Goal: Information Seeking & Learning: Learn about a topic

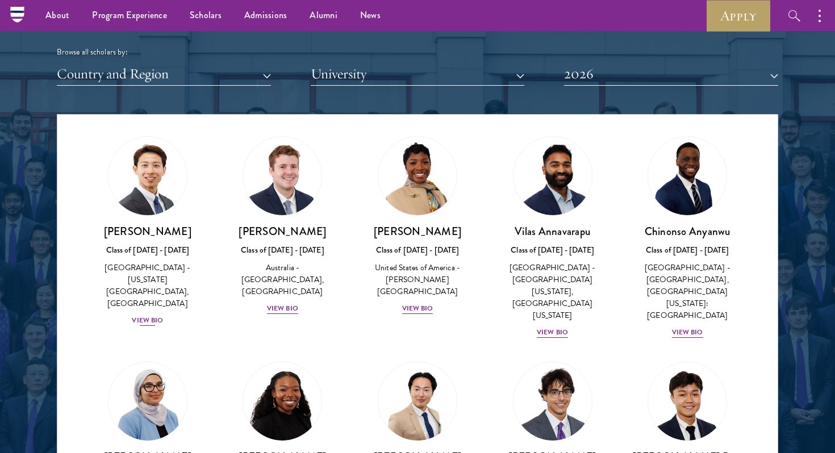
scroll to position [459, 0]
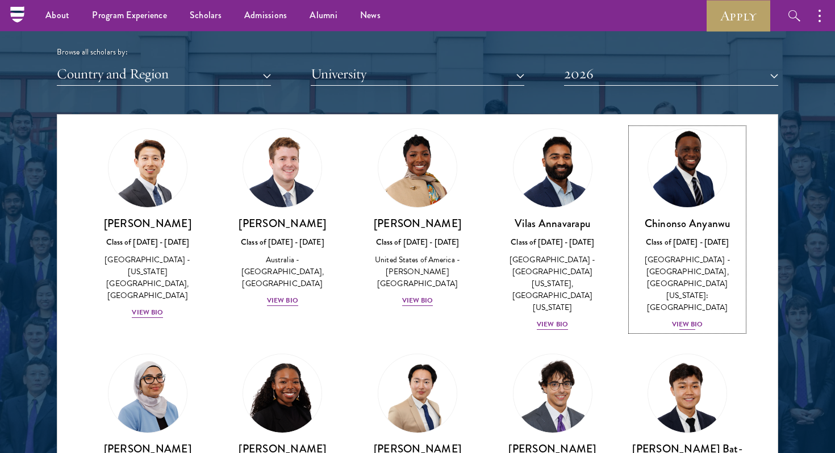
click at [690, 319] on div "View Bio" at bounding box center [687, 324] width 31 height 11
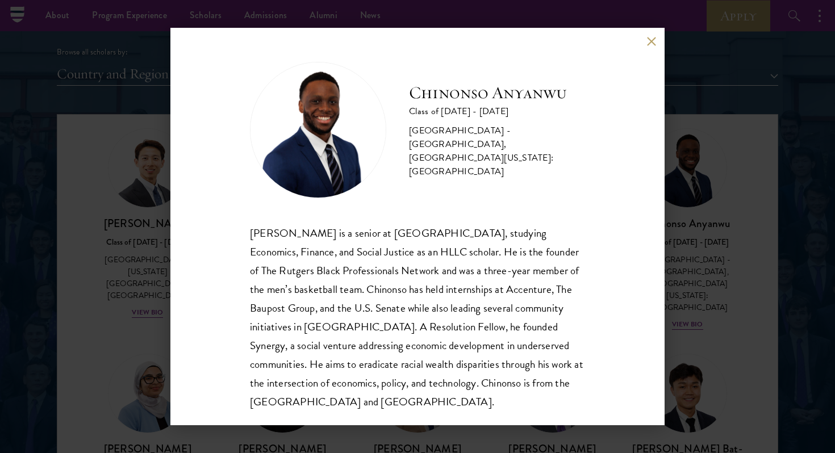
scroll to position [20, 0]
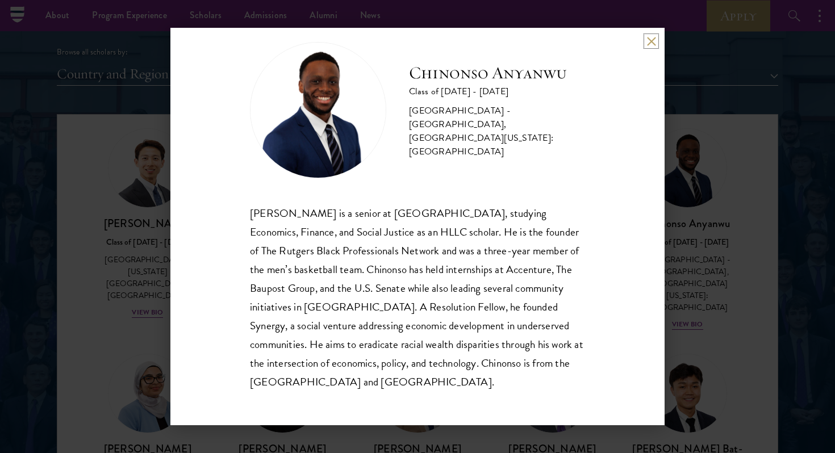
click at [652, 41] on button at bounding box center [651, 41] width 10 height 10
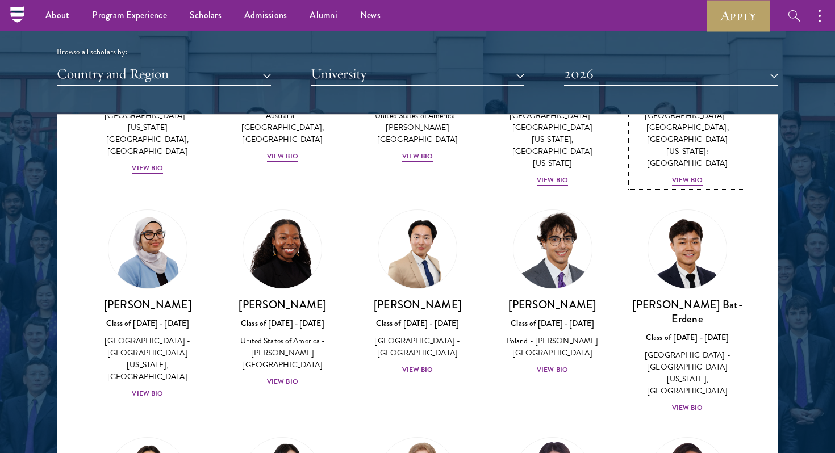
scroll to position [611, 0]
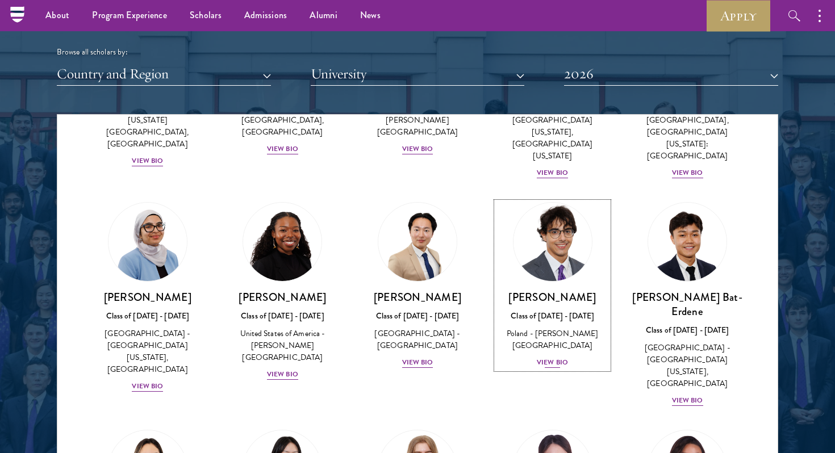
click at [543, 234] on img at bounding box center [552, 242] width 86 height 86
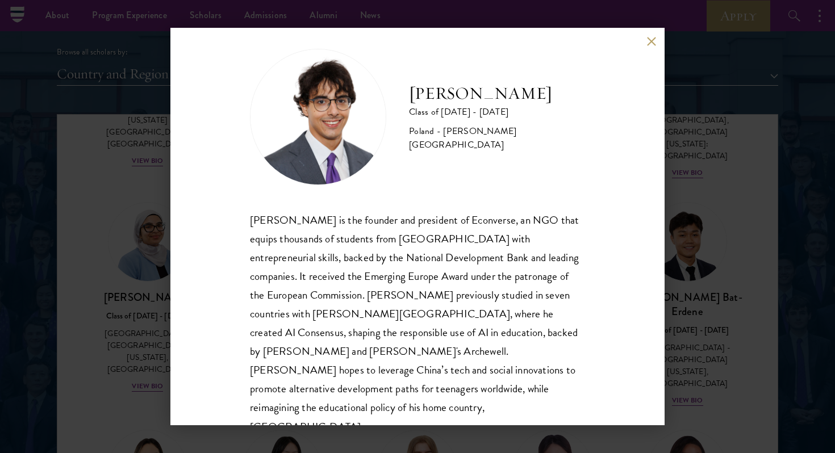
scroll to position [20, 0]
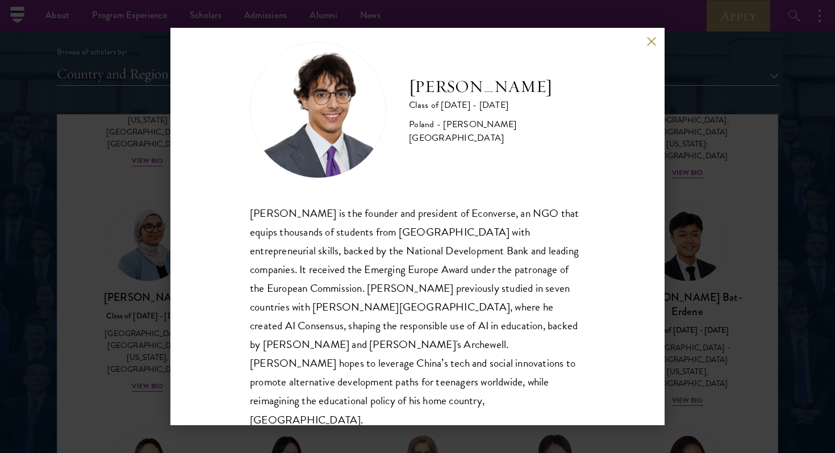
click at [701, 279] on div "[PERSON_NAME] Class of [DATE] - [DATE] [GEOGRAPHIC_DATA] - [PERSON_NAME][GEOGRA…" at bounding box center [417, 226] width 835 height 453
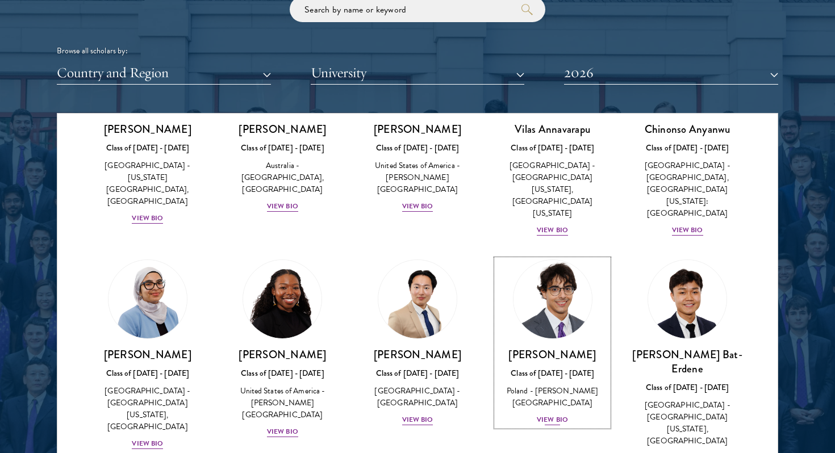
scroll to position [560, 0]
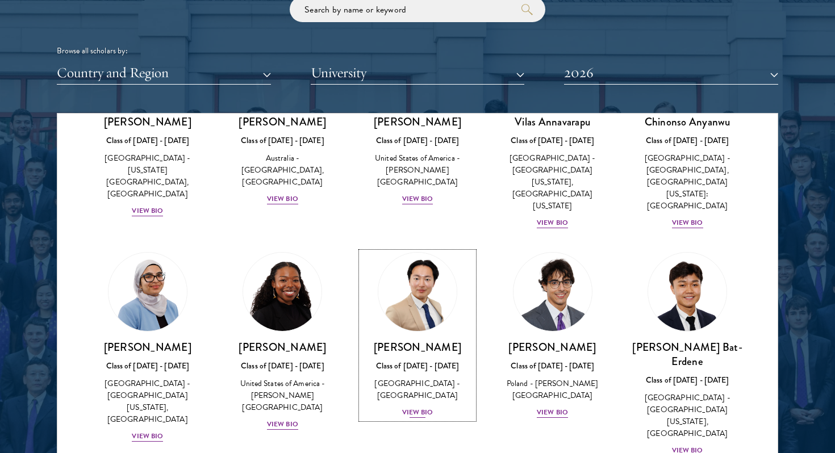
click at [422, 278] on img at bounding box center [417, 292] width 86 height 86
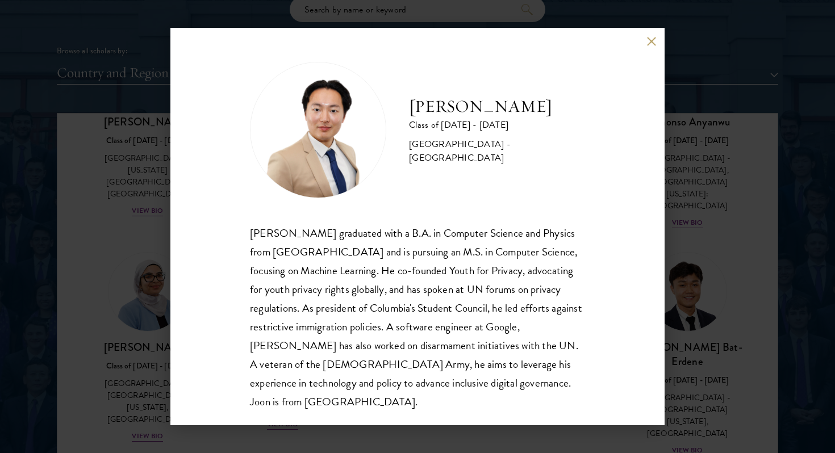
scroll to position [1, 0]
click at [700, 275] on div "[PERSON_NAME] Class of [DATE] - [DATE] [GEOGRAPHIC_DATA] - [GEOGRAPHIC_DATA] [P…" at bounding box center [417, 226] width 835 height 453
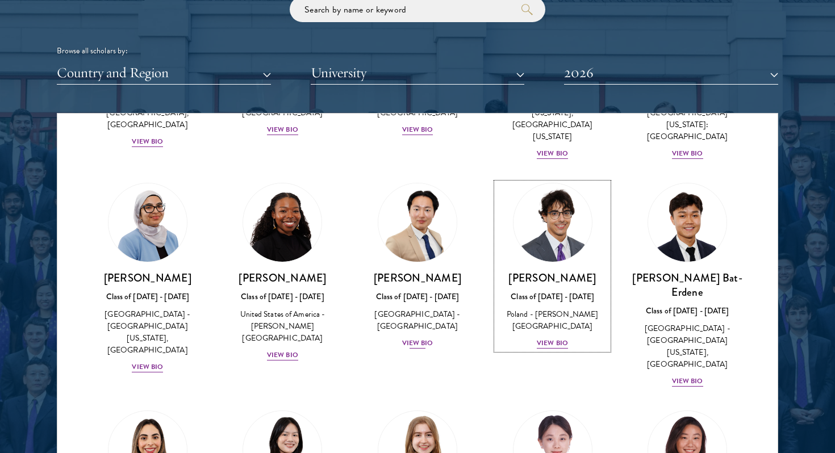
scroll to position [694, 0]
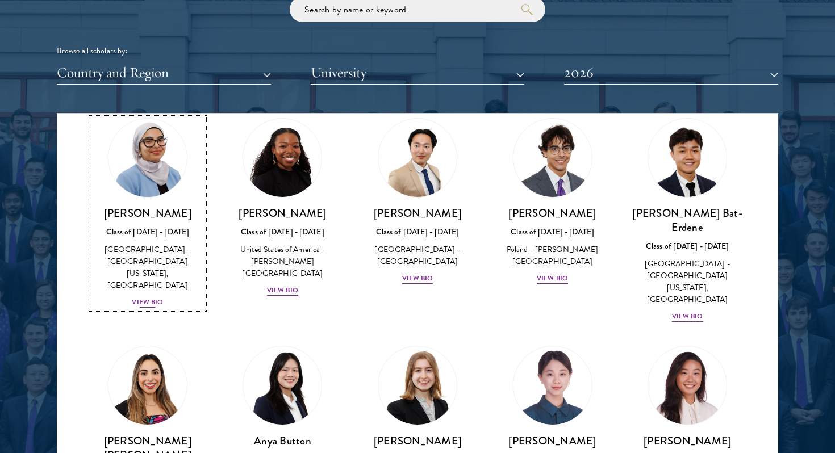
click at [143, 173] on link "[PERSON_NAME] Class of [DATE] - [DATE] [GEOGRAPHIC_DATA] - [GEOGRAPHIC_DATA][US…" at bounding box center [147, 213] width 112 height 191
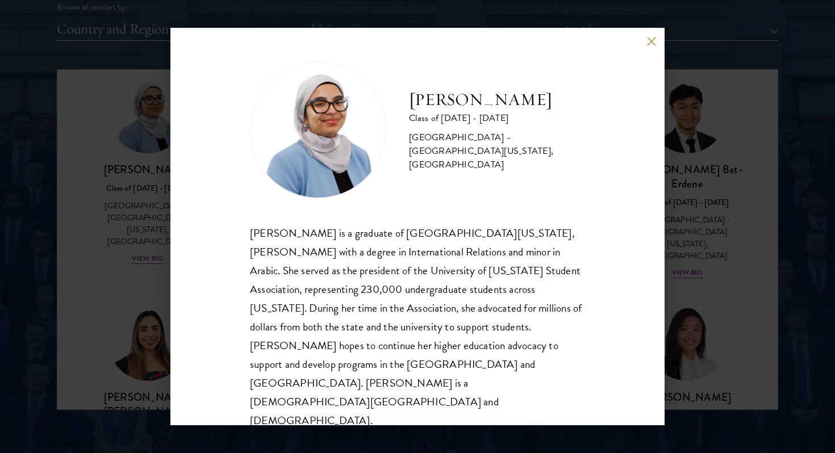
scroll to position [1440, 0]
click at [150, 277] on div "[PERSON_NAME] Class of [DATE] - [DATE] [GEOGRAPHIC_DATA] - [GEOGRAPHIC_DATA][US…" at bounding box center [417, 226] width 835 height 453
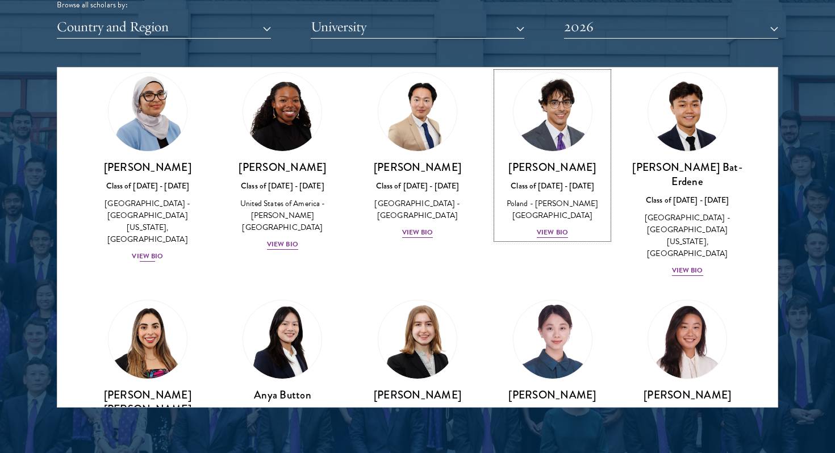
scroll to position [502, 0]
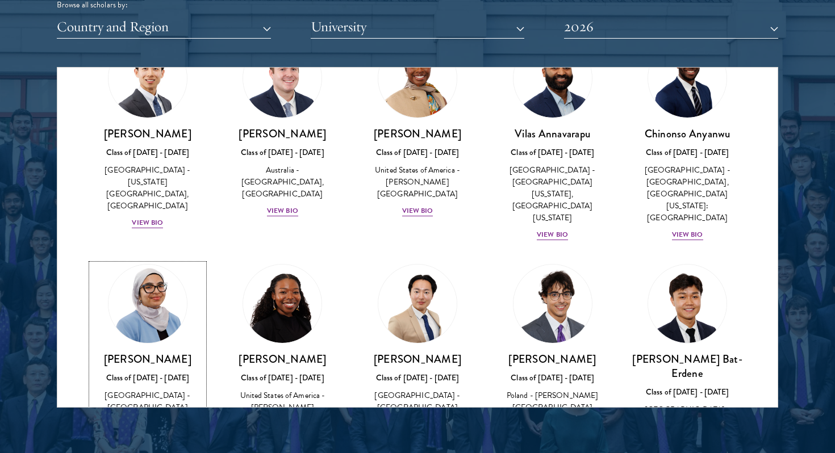
click at [157, 301] on img at bounding box center [147, 304] width 86 height 86
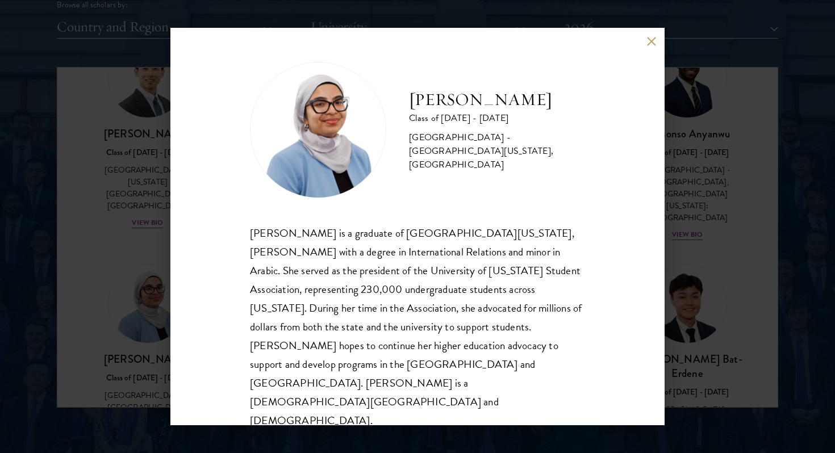
click at [129, 270] on div "[PERSON_NAME] Class of [DATE] - [DATE] [GEOGRAPHIC_DATA] - [GEOGRAPHIC_DATA][US…" at bounding box center [417, 226] width 835 height 453
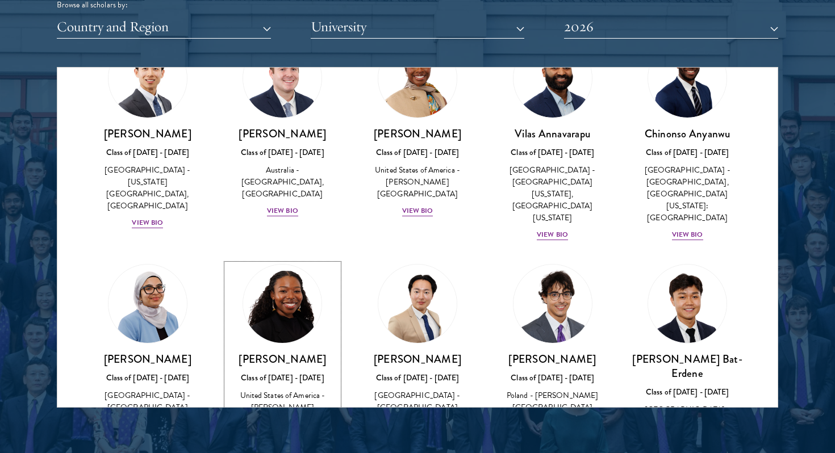
click at [294, 298] on img at bounding box center [282, 304] width 86 height 86
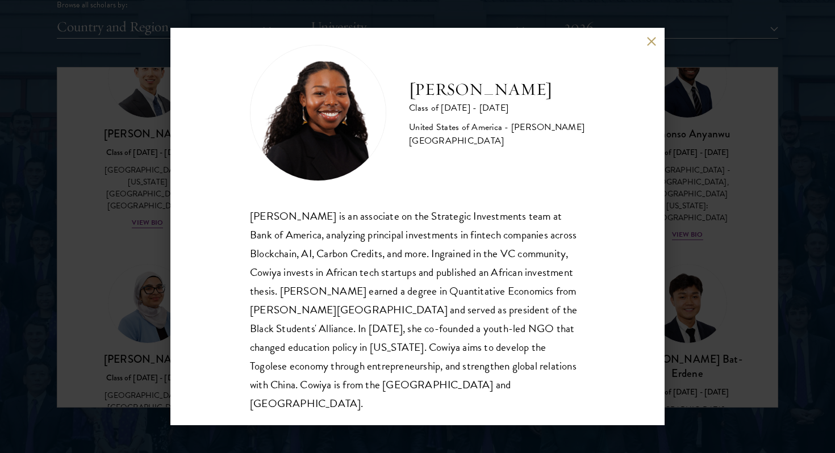
scroll to position [20, 0]
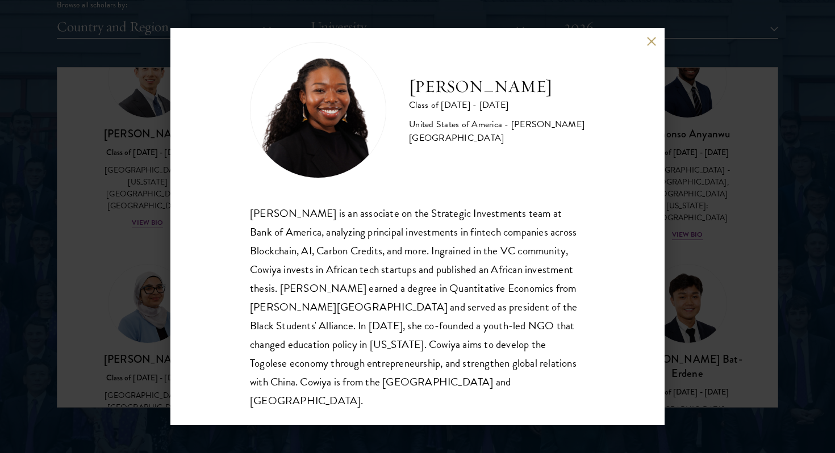
click at [68, 211] on div "[PERSON_NAME] Class of [DATE] - [DATE] [GEOGRAPHIC_DATA] - [PERSON_NAME][GEOGRA…" at bounding box center [417, 226] width 835 height 453
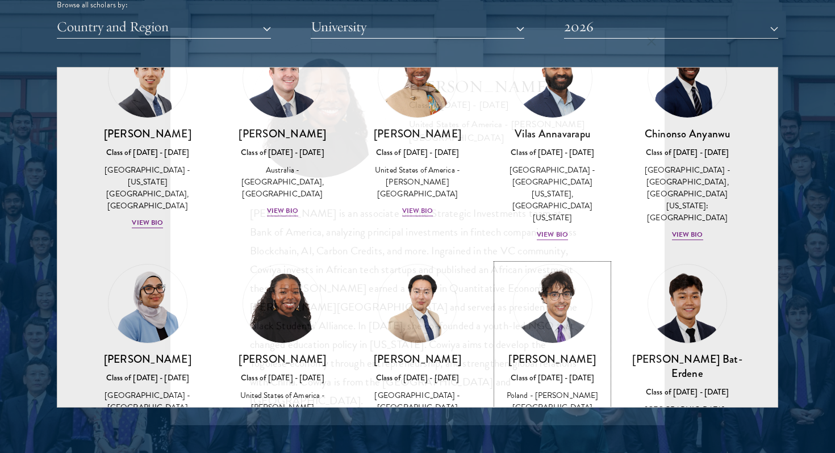
scroll to position [502, 0]
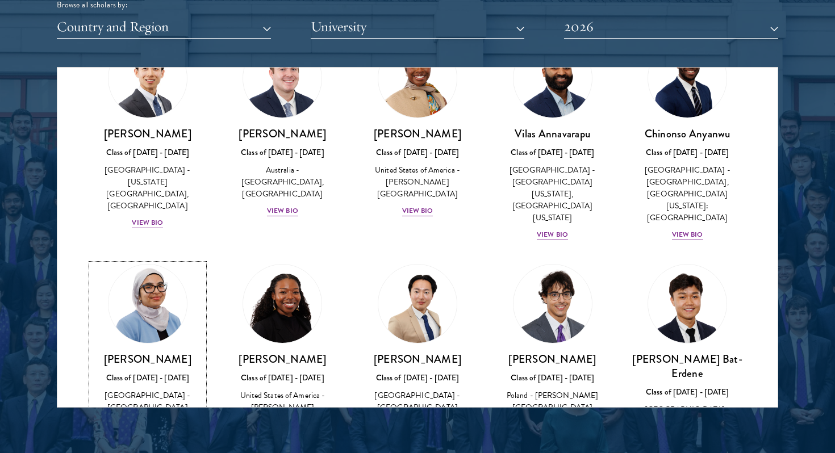
click at [173, 302] on img at bounding box center [147, 304] width 86 height 86
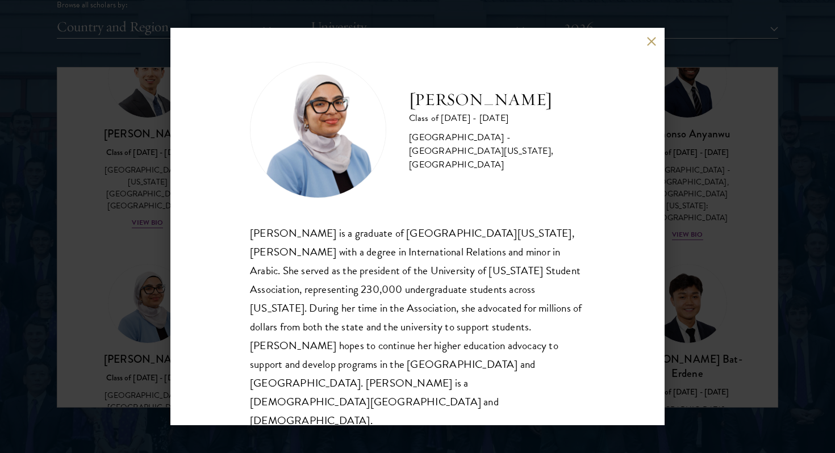
click at [132, 224] on div "[PERSON_NAME] Class of [DATE] - [DATE] [GEOGRAPHIC_DATA] - [GEOGRAPHIC_DATA][US…" at bounding box center [417, 226] width 835 height 453
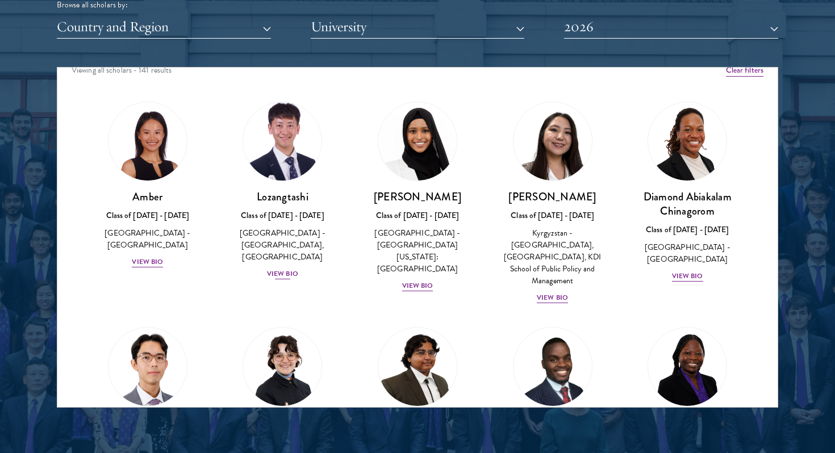
scroll to position [0, 0]
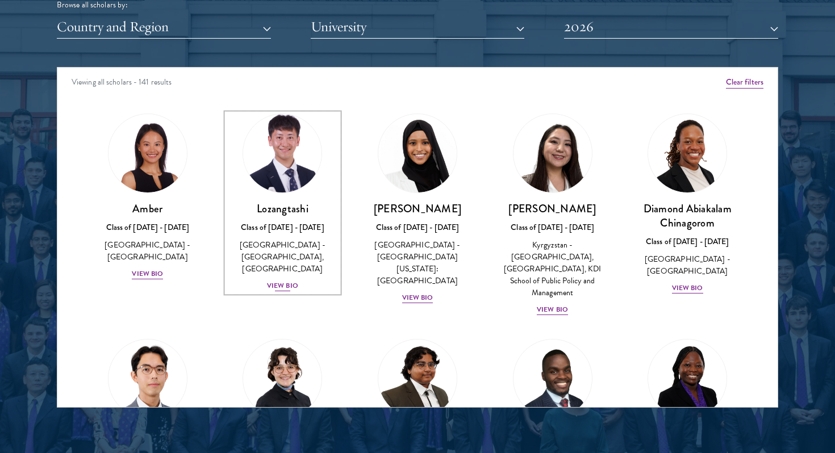
click at [269, 139] on img at bounding box center [282, 153] width 86 height 86
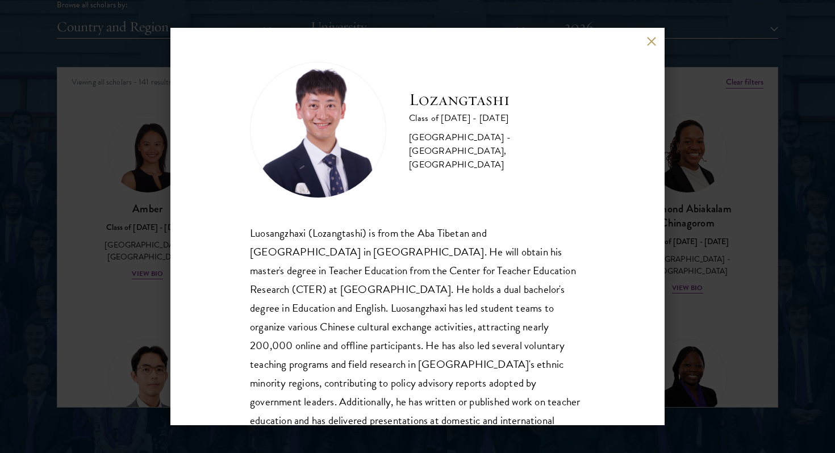
click at [177, 153] on div "Lozangtashi Class of [DATE] - [DATE] [GEOGRAPHIC_DATA] - [GEOGRAPHIC_DATA], [GE…" at bounding box center [417, 226] width 494 height 397
click at [133, 158] on div "Lozangtashi Class of [DATE] - [DATE] [GEOGRAPHIC_DATA] - [GEOGRAPHIC_DATA], [GE…" at bounding box center [417, 226] width 835 height 453
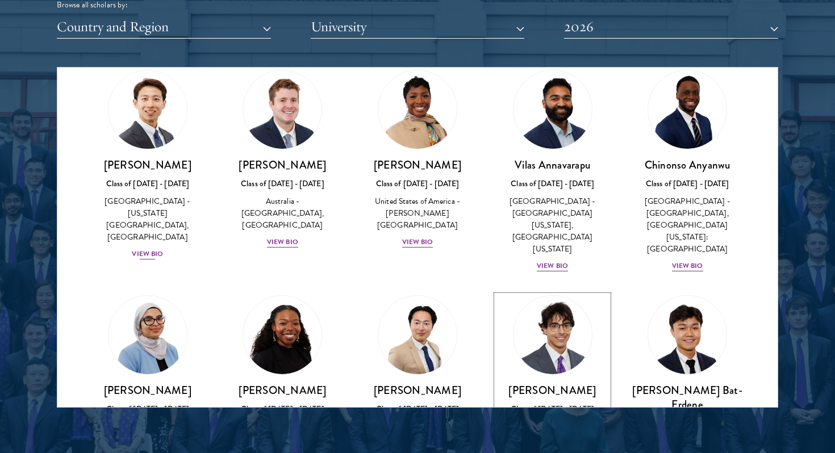
scroll to position [462, 0]
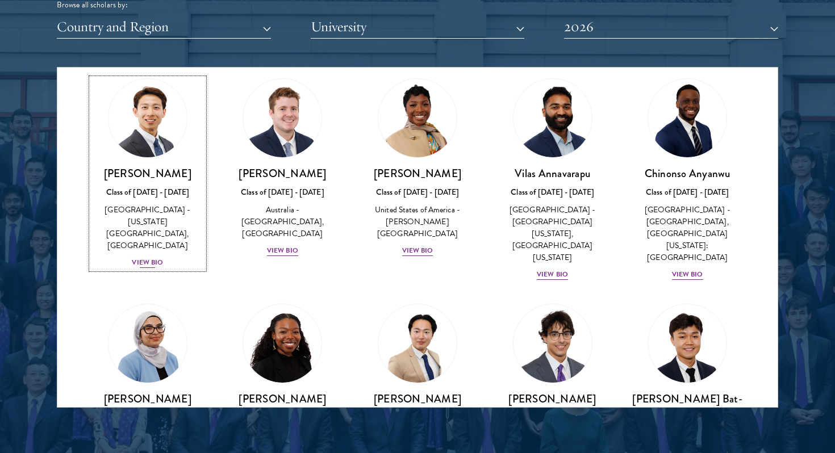
click at [148, 129] on img at bounding box center [147, 118] width 86 height 86
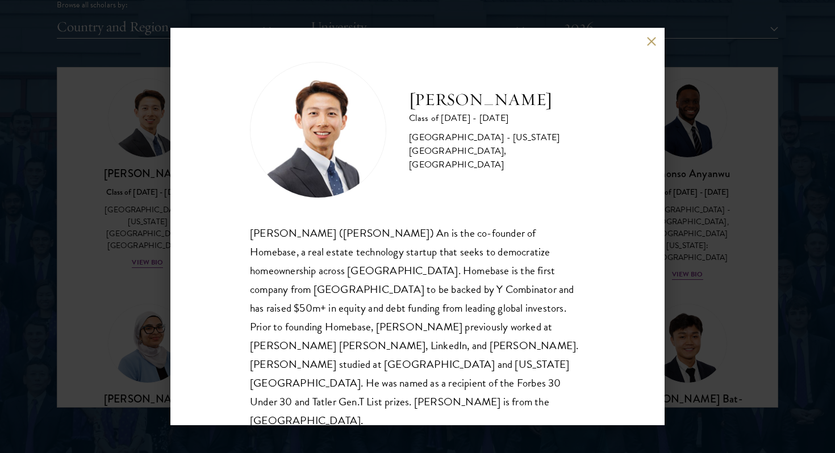
click at [136, 262] on div "[PERSON_NAME] Class of [DATE] - [DATE] [GEOGRAPHIC_DATA] - [US_STATE][GEOGRAPHI…" at bounding box center [417, 226] width 835 height 453
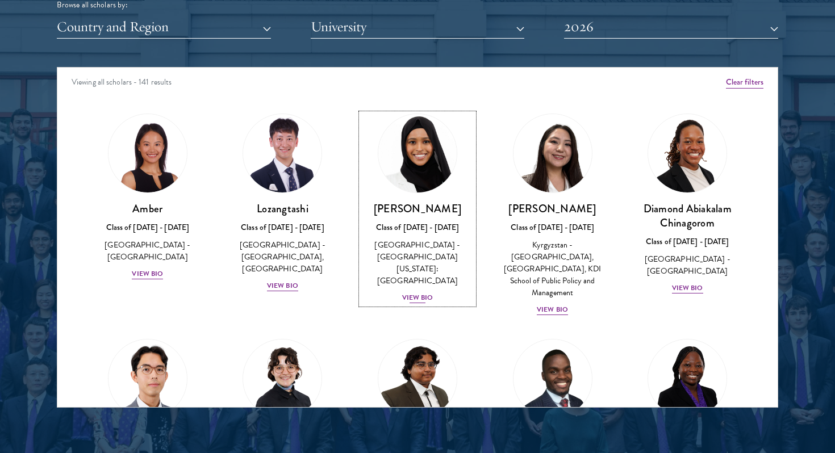
click at [428, 153] on img at bounding box center [417, 153] width 86 height 86
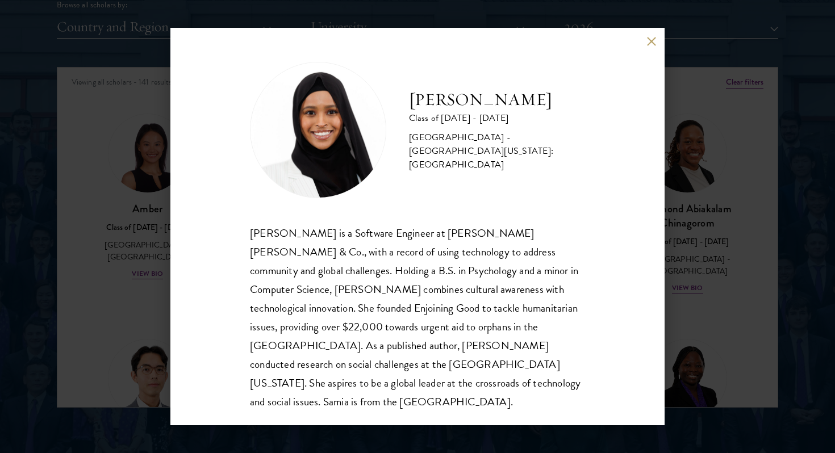
click at [652, 43] on button at bounding box center [651, 41] width 10 height 10
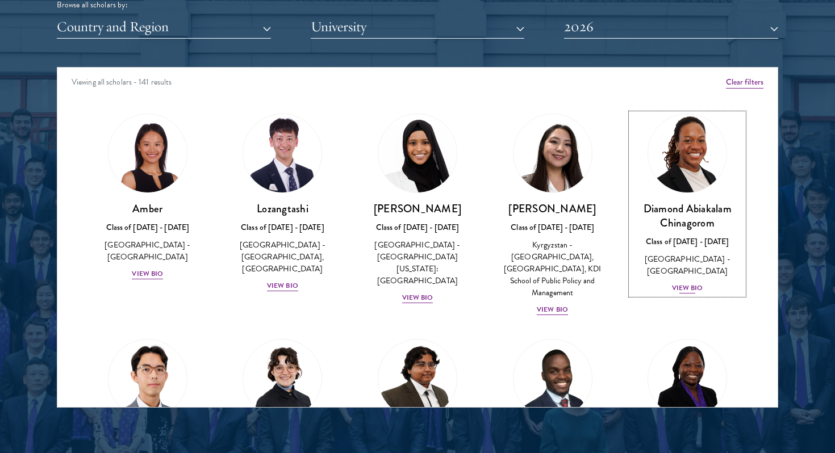
click at [686, 156] on img at bounding box center [687, 153] width 86 height 86
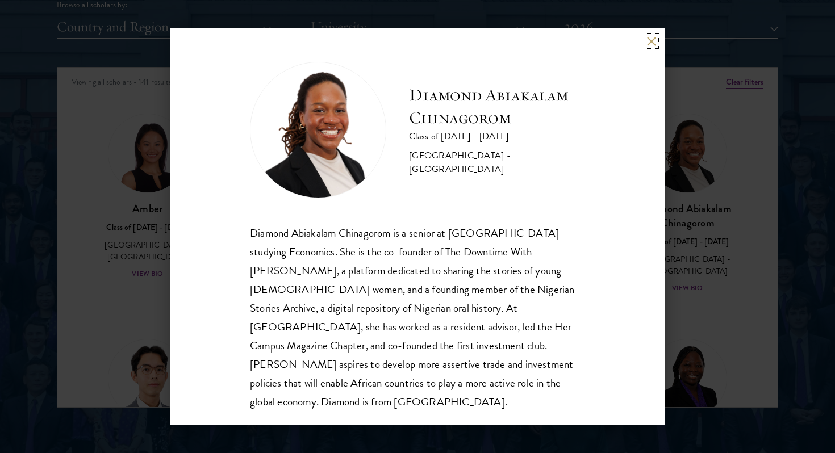
click at [652, 37] on button at bounding box center [651, 41] width 10 height 10
